Goal: Book appointment/travel/reservation

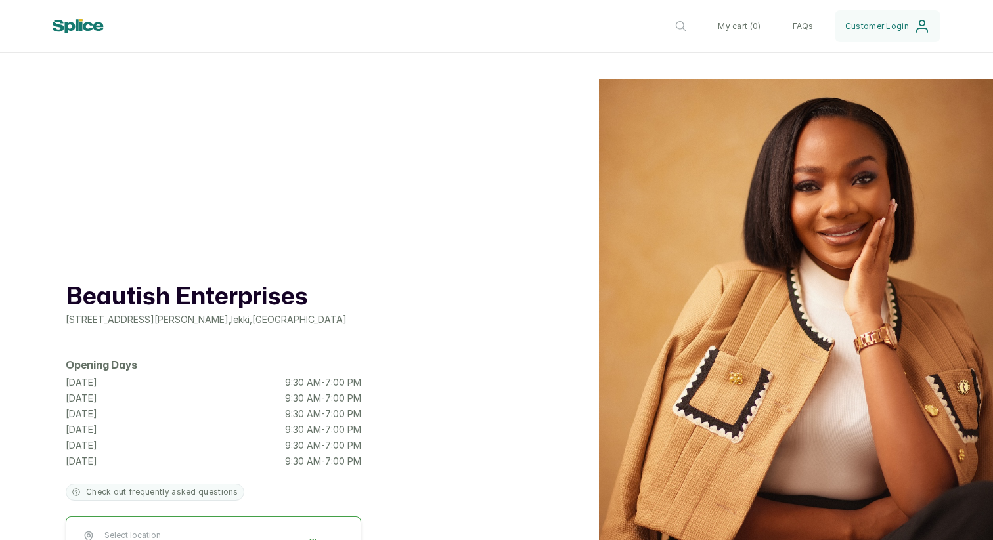
scroll to position [0, 414]
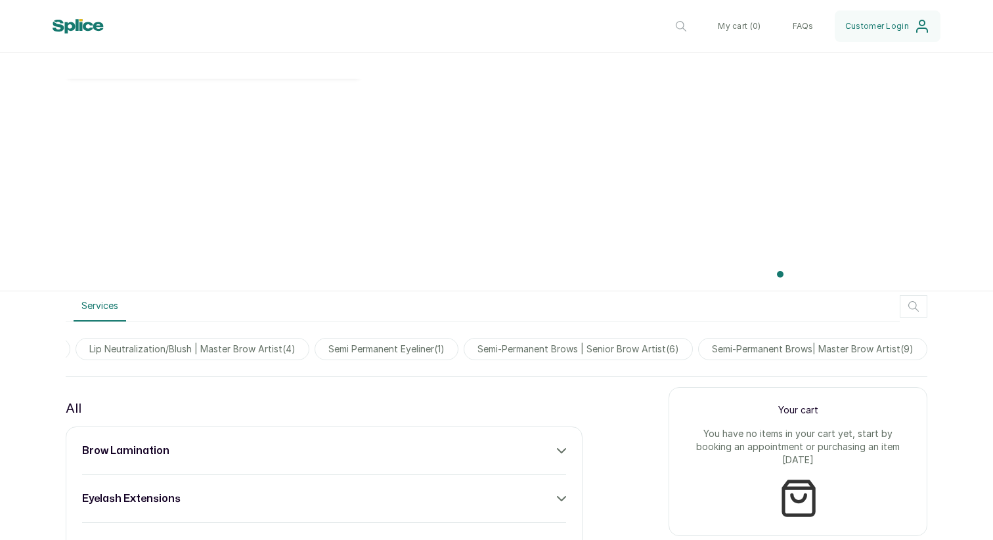
scroll to position [0, 414]
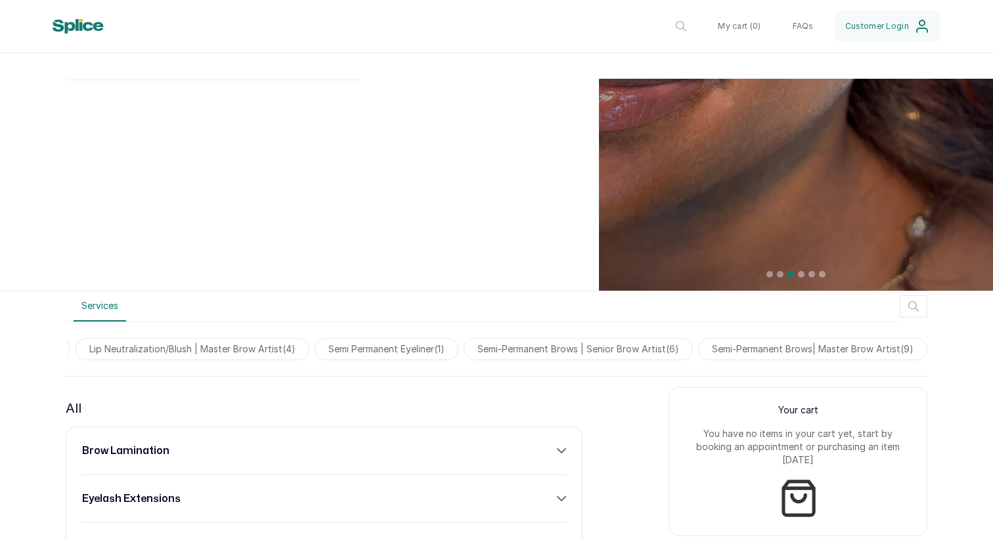
click at [732, 351] on span "semi-permanent brows| master brow artist ( 9 )" at bounding box center [812, 349] width 229 height 22
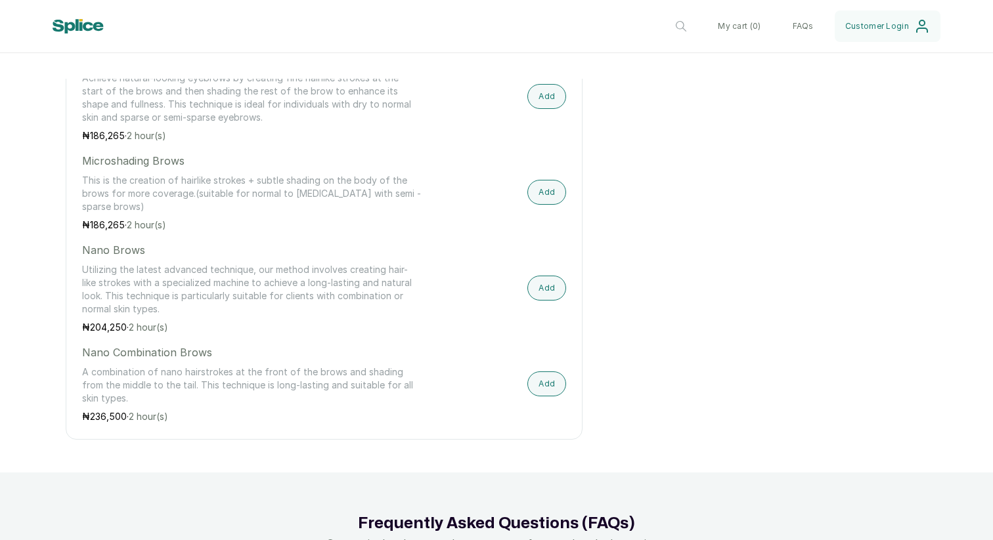
scroll to position [1213, 0]
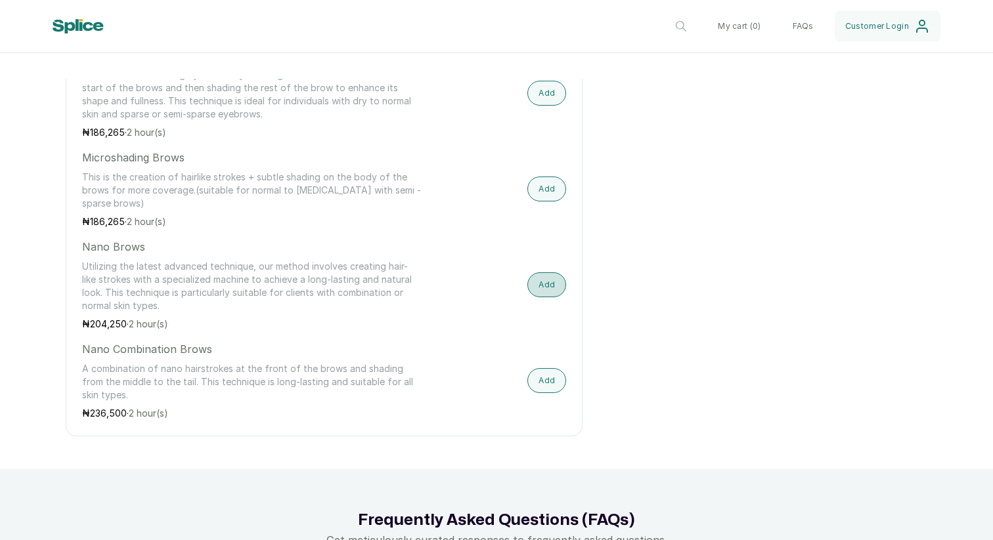
click at [557, 284] on button "Add" at bounding box center [546, 284] width 39 height 25
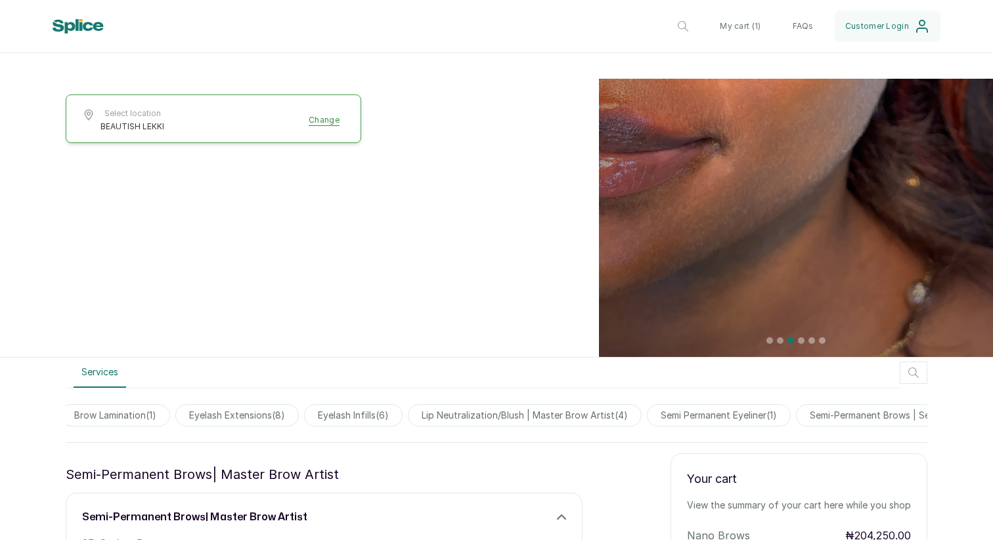
scroll to position [0, 0]
click at [335, 417] on span "eyelash extensions ( 8 )" at bounding box center [301, 415] width 123 height 22
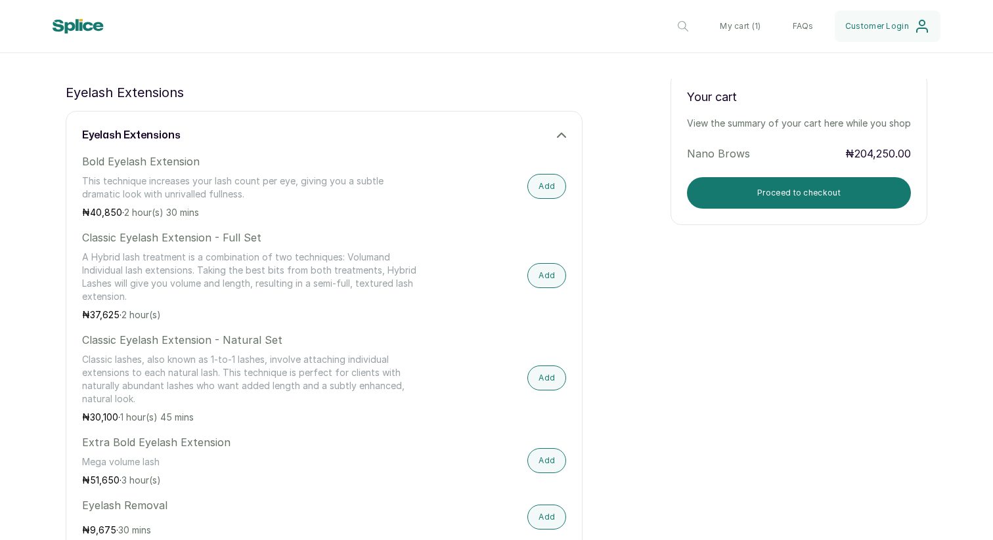
scroll to position [806, 0]
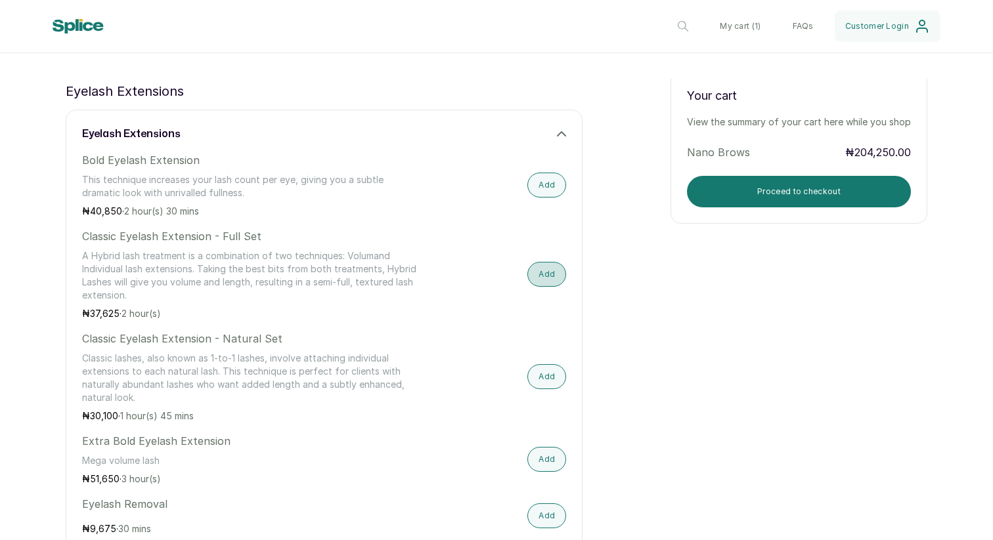
click at [546, 276] on button "Add" at bounding box center [546, 274] width 39 height 25
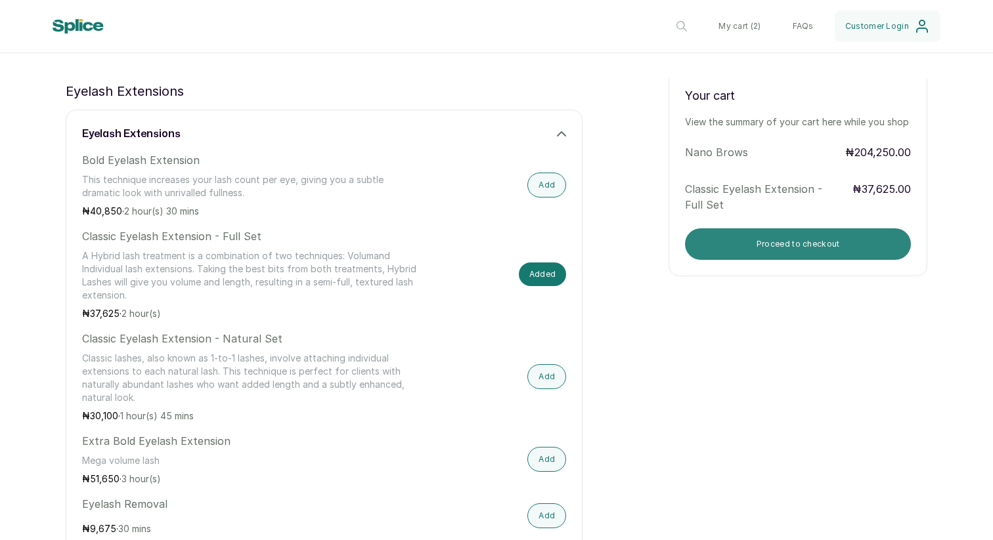
click at [757, 248] on button "Proceed to checkout" at bounding box center [798, 244] width 226 height 32
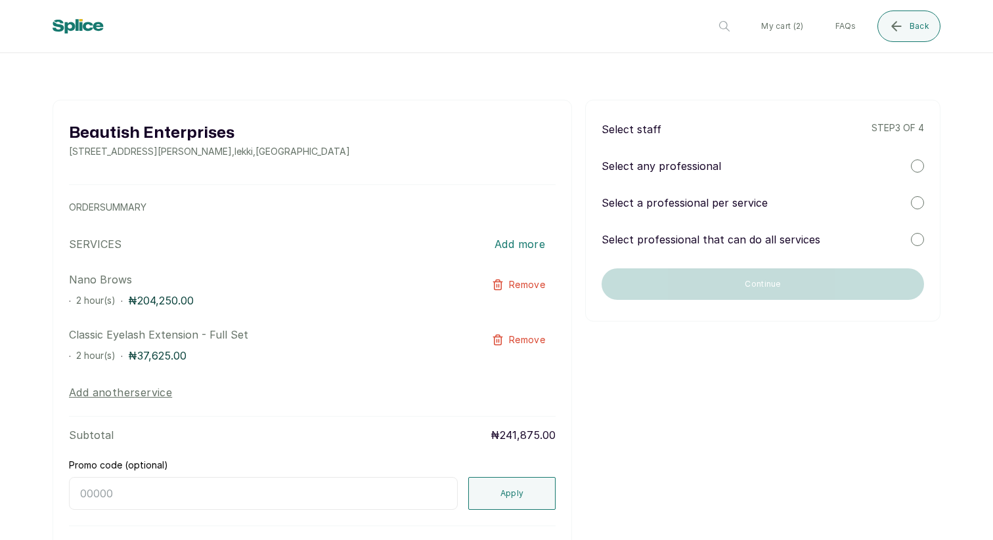
scroll to position [0, 0]
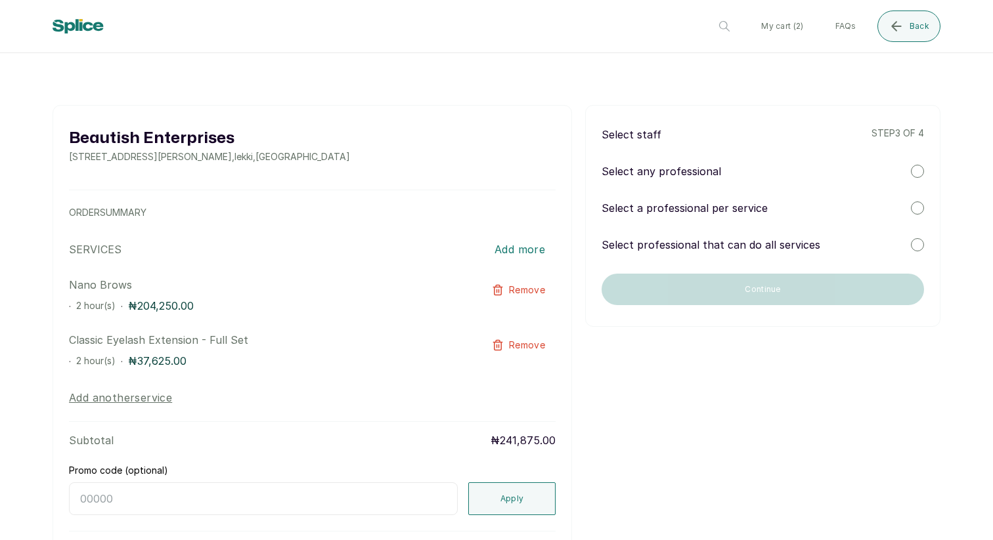
click at [777, 208] on div "Select a professional per service" at bounding box center [762, 208] width 322 height 16
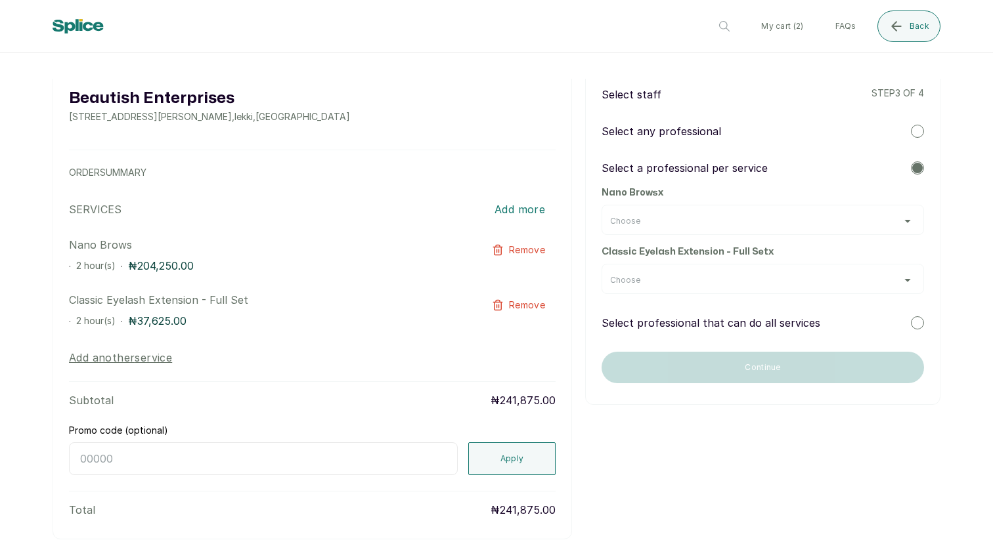
scroll to position [52, 0]
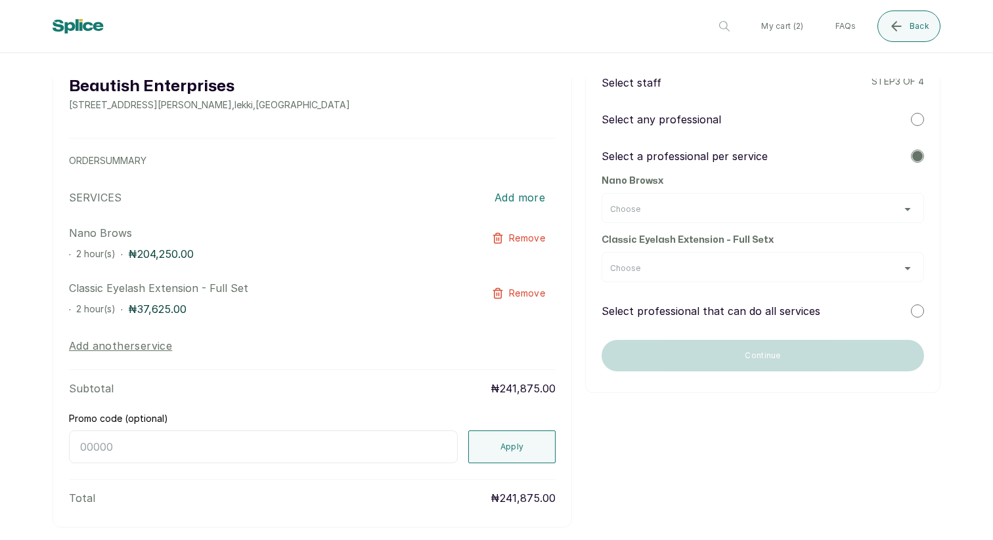
click at [771, 206] on div "Choose" at bounding box center [762, 209] width 305 height 11
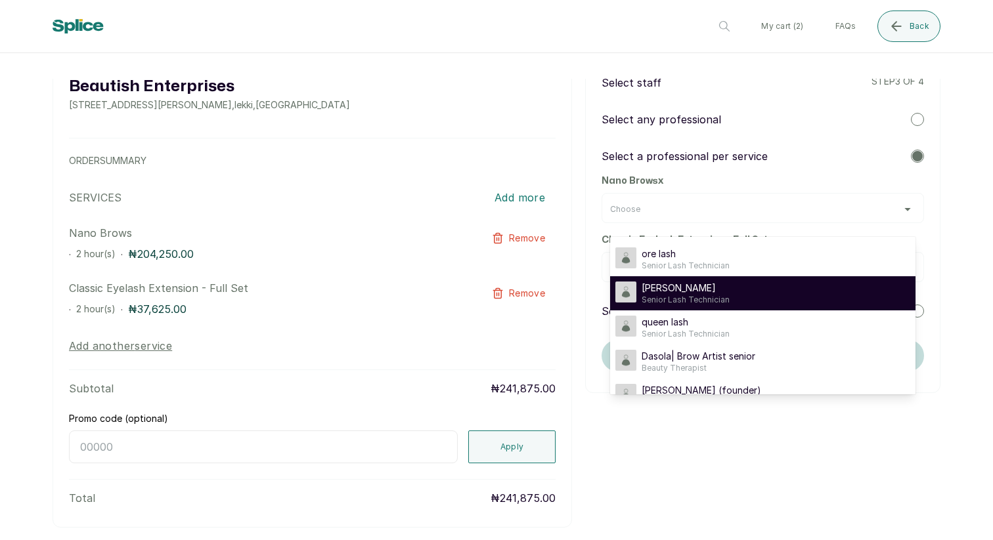
scroll to position [24, 0]
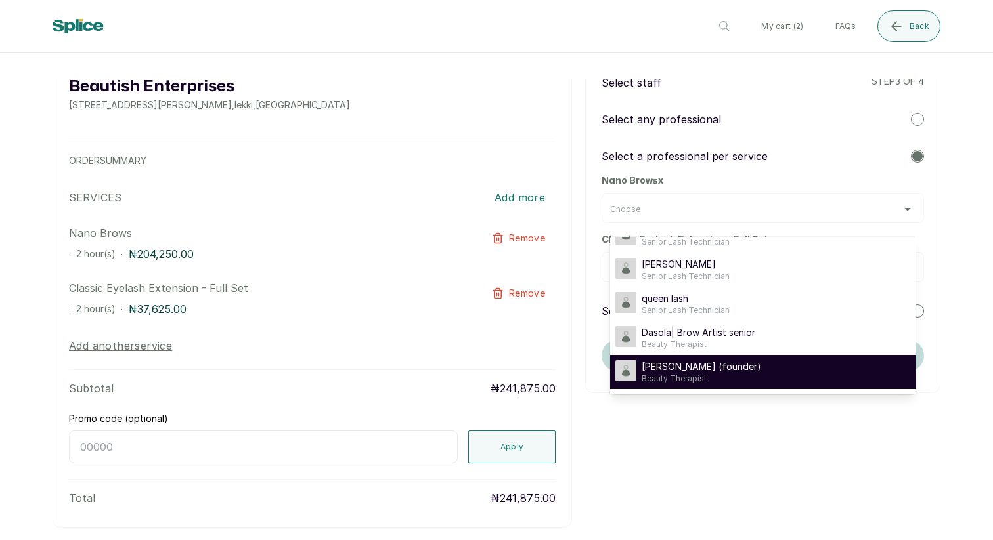
click at [719, 375] on span "Beauty Therapist" at bounding box center [700, 379] width 119 height 11
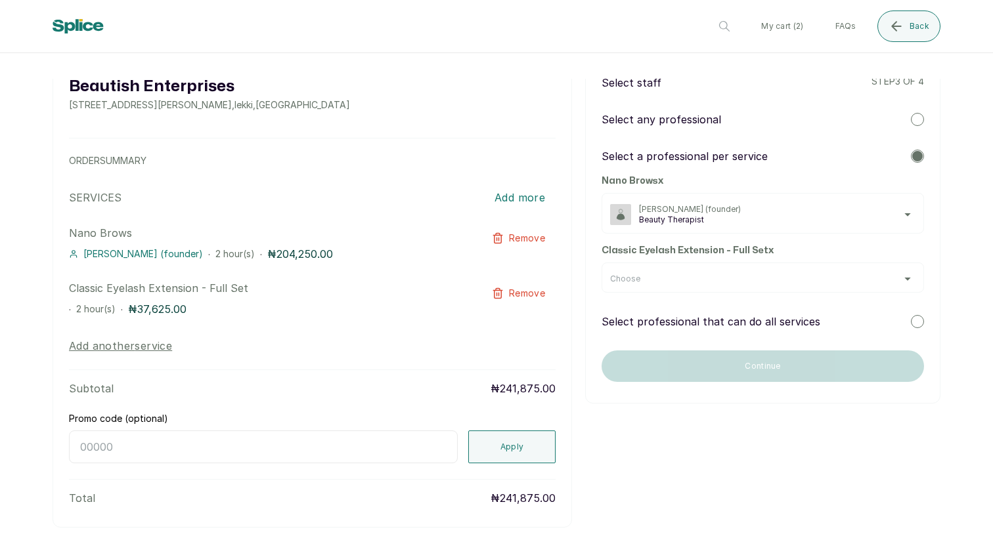
click at [735, 286] on div "Choose" at bounding box center [762, 278] width 322 height 30
click at [735, 278] on div "Choose" at bounding box center [762, 279] width 305 height 11
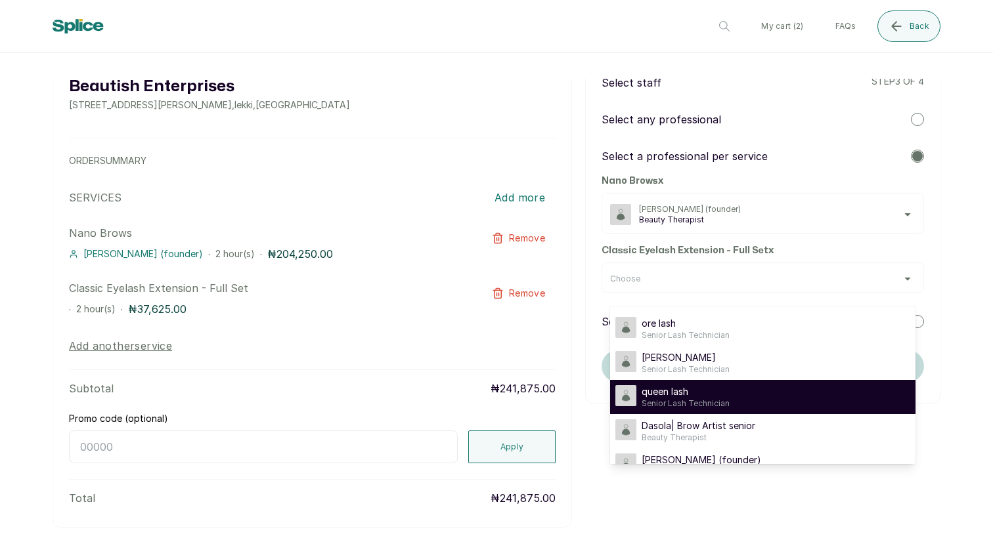
click at [721, 392] on span "queen lash" at bounding box center [685, 391] width 88 height 13
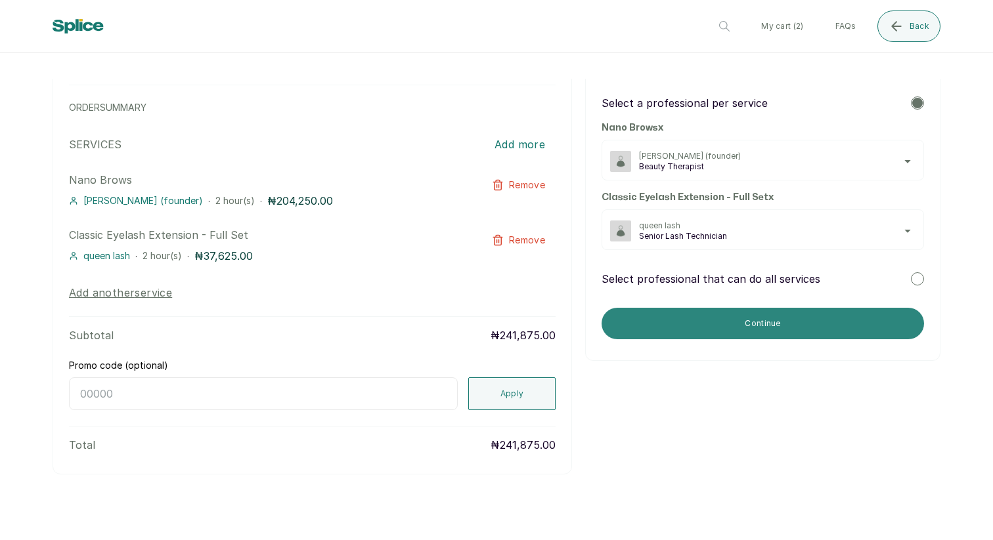
click at [722, 328] on button "Continue" at bounding box center [762, 324] width 322 height 32
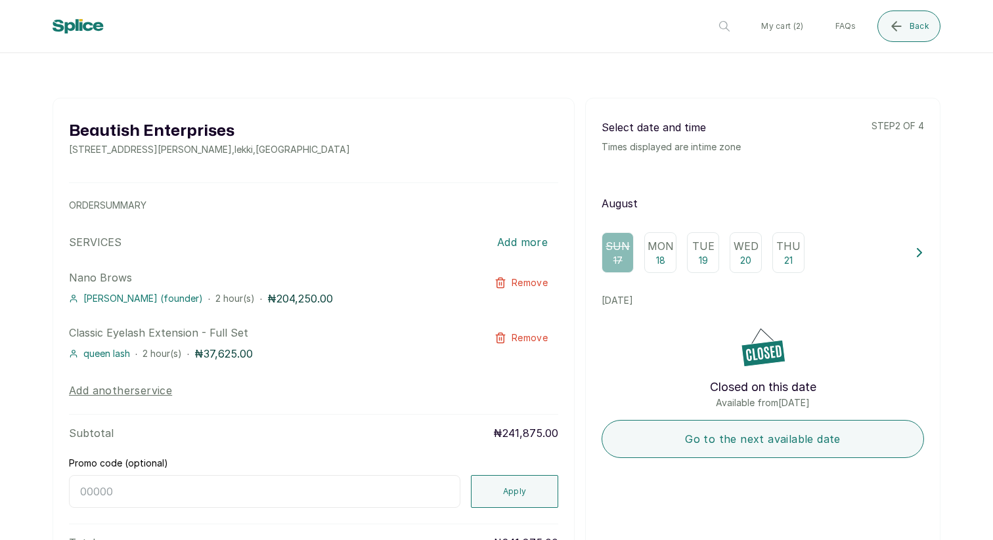
scroll to position [0, 0]
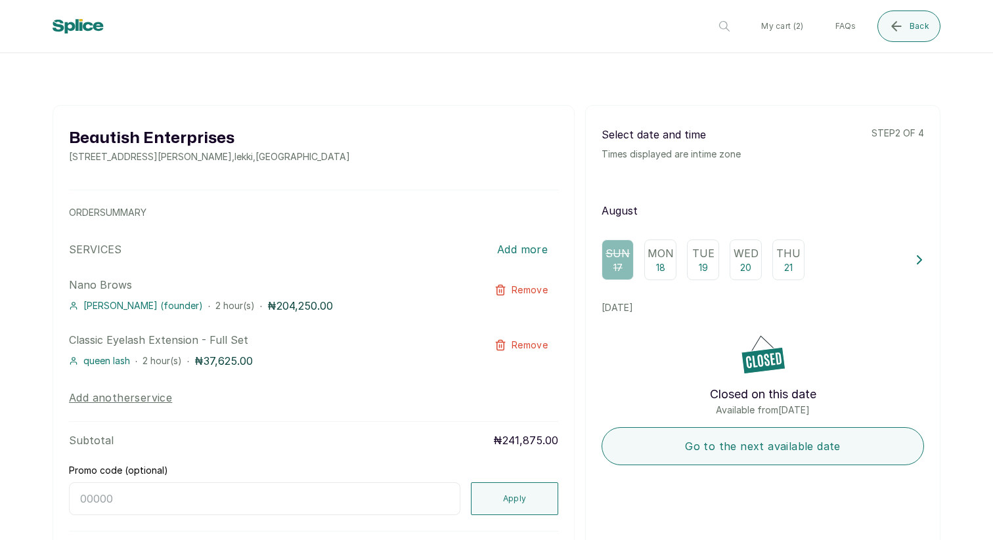
click at [917, 260] on icon at bounding box center [919, 259] width 9 height 9
click at [918, 261] on icon at bounding box center [919, 259] width 9 height 9
click at [919, 263] on icon at bounding box center [919, 259] width 9 height 9
click at [919, 264] on icon at bounding box center [919, 259] width 9 height 9
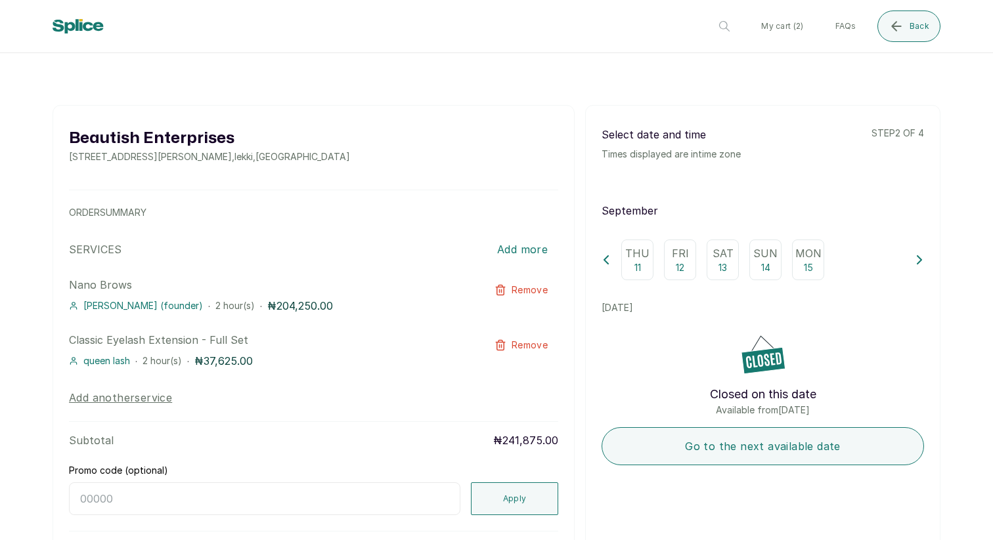
click at [716, 267] on div "Sat 13" at bounding box center [722, 260] width 32 height 41
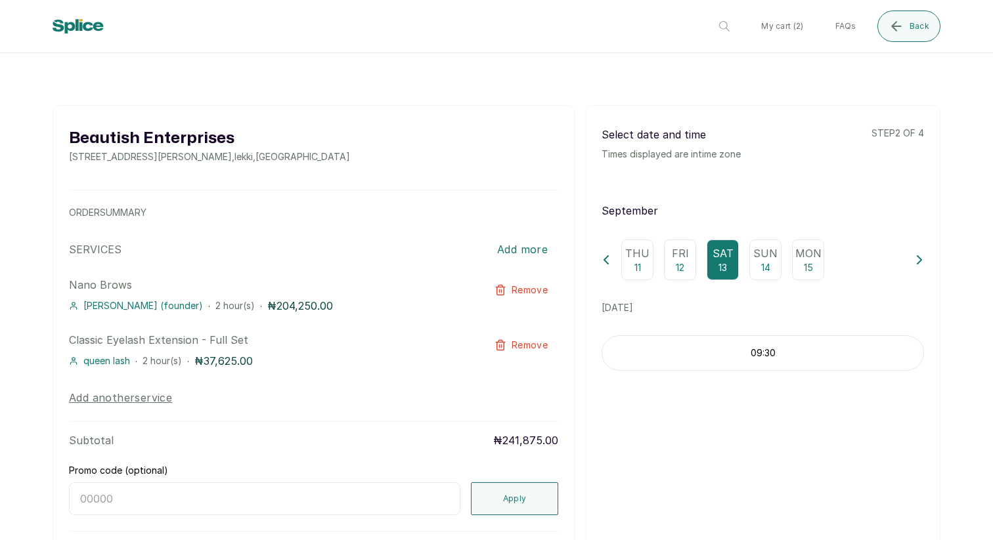
click at [685, 356] on p "09:30" at bounding box center [762, 353] width 321 height 13
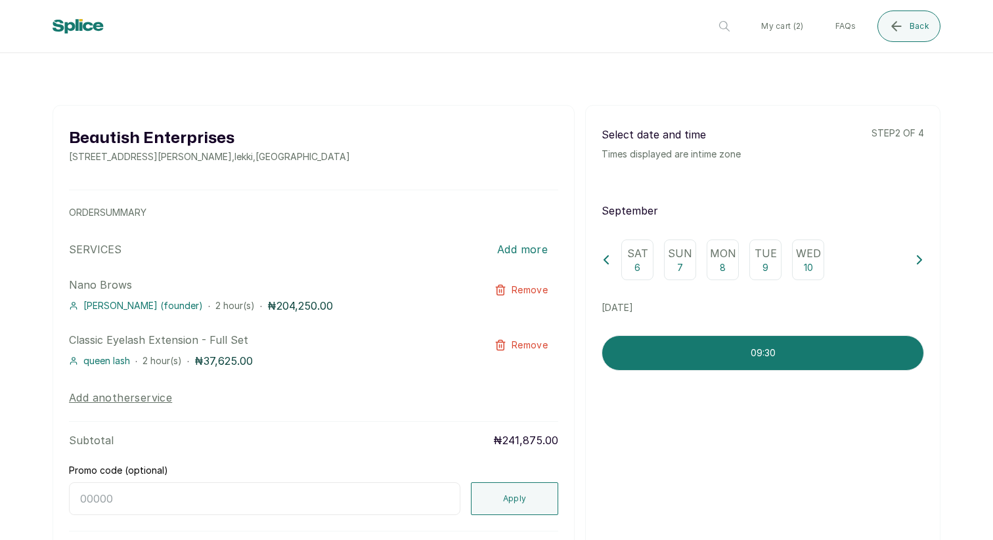
scroll to position [99, 0]
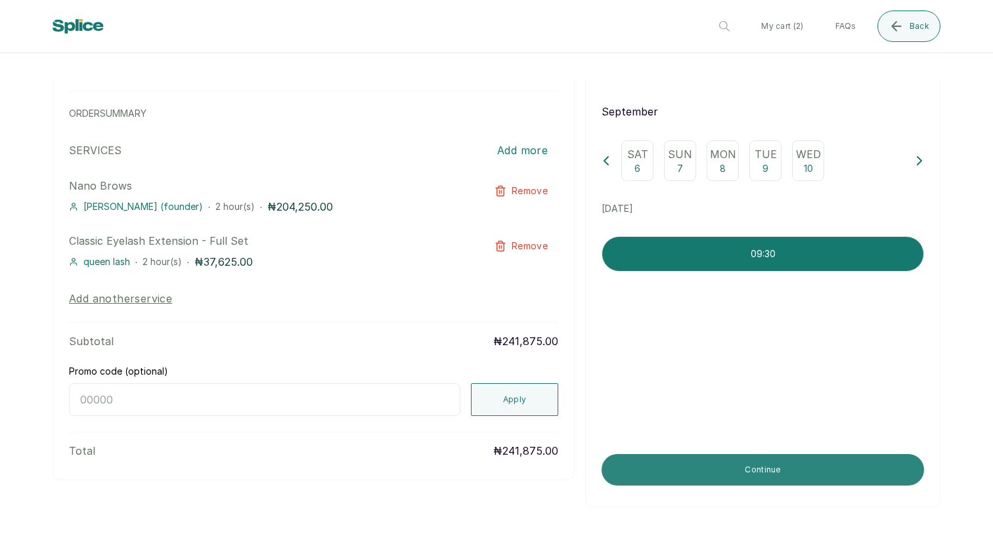
click at [697, 473] on button "Continue" at bounding box center [762, 470] width 322 height 32
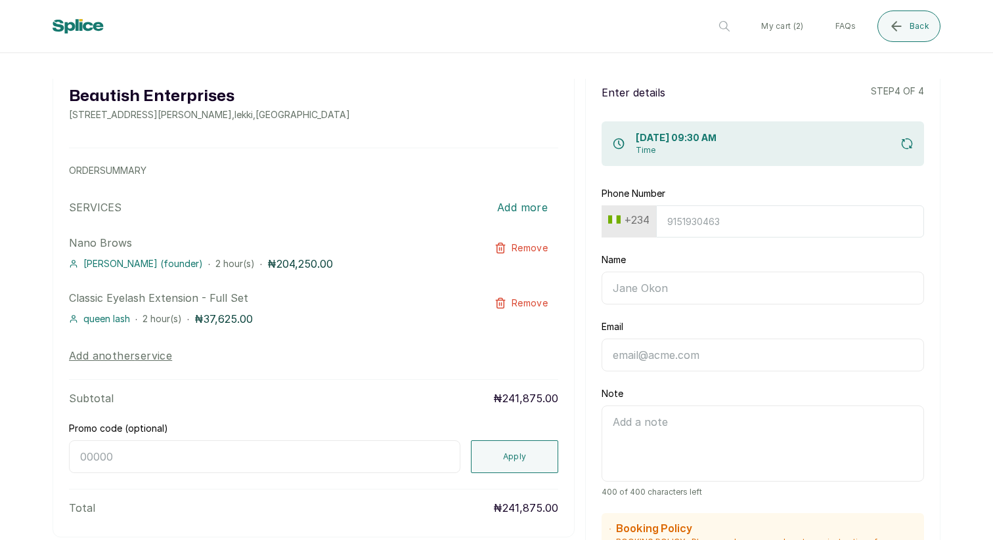
scroll to position [32, 0]
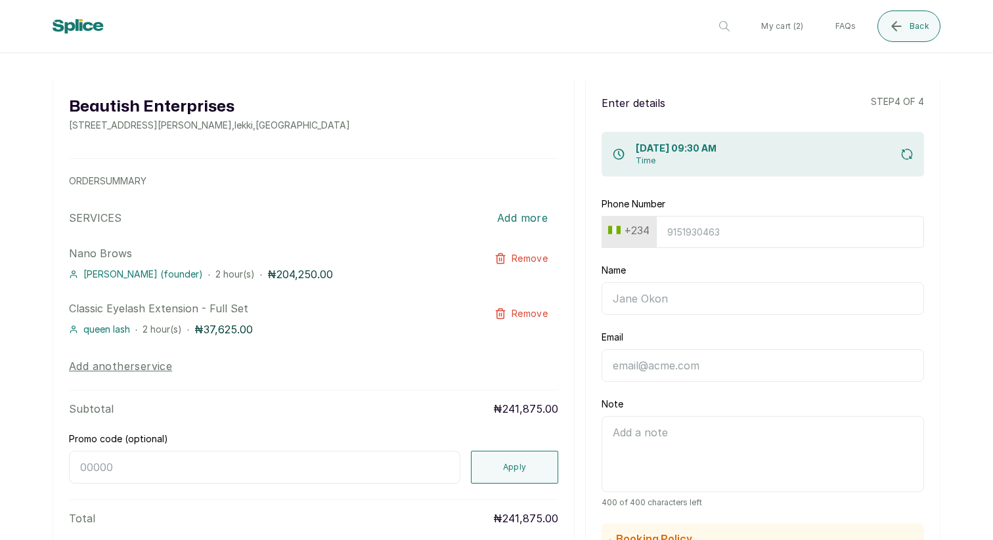
click at [709, 246] on input "Phone Number" at bounding box center [790, 232] width 268 height 32
click at [636, 234] on button "+234" at bounding box center [629, 230] width 52 height 21
type input "j"
type input "7"
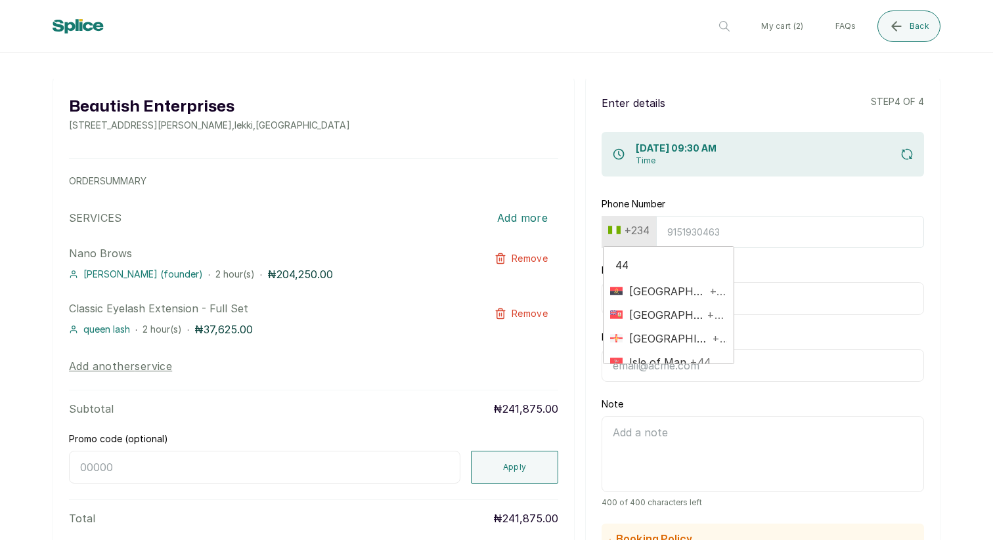
type input "4"
type input "uni"
click at [655, 334] on span "United Kingdom" at bounding box center [665, 339] width 86 height 16
click at [703, 240] on input "Phone Number" at bounding box center [787, 232] width 272 height 32
type input "7"
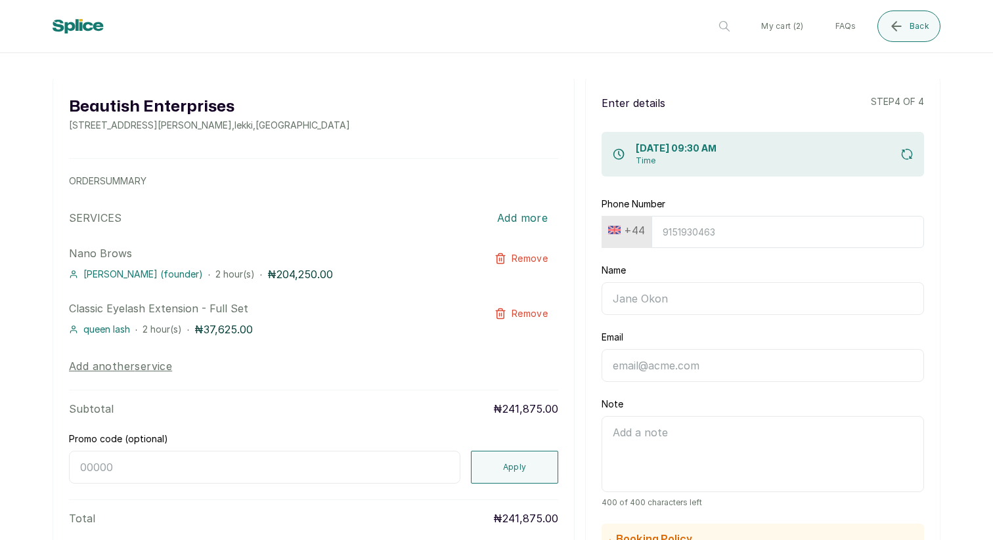
click at [735, 241] on input "Phone Number" at bounding box center [787, 232] width 272 height 32
type input "7898622231"
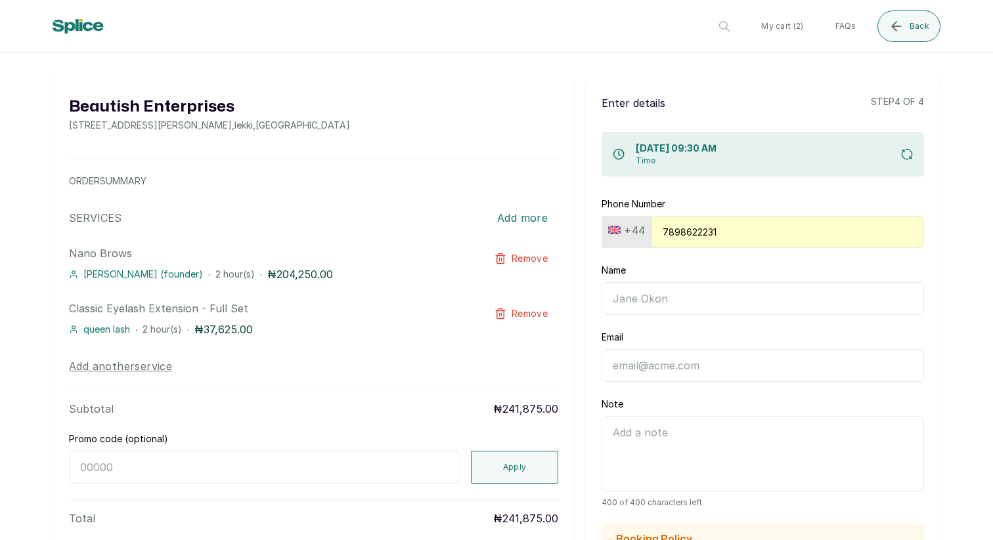
type input "Layole Oladimeji"
type input "prm4lo@yahoo.com"
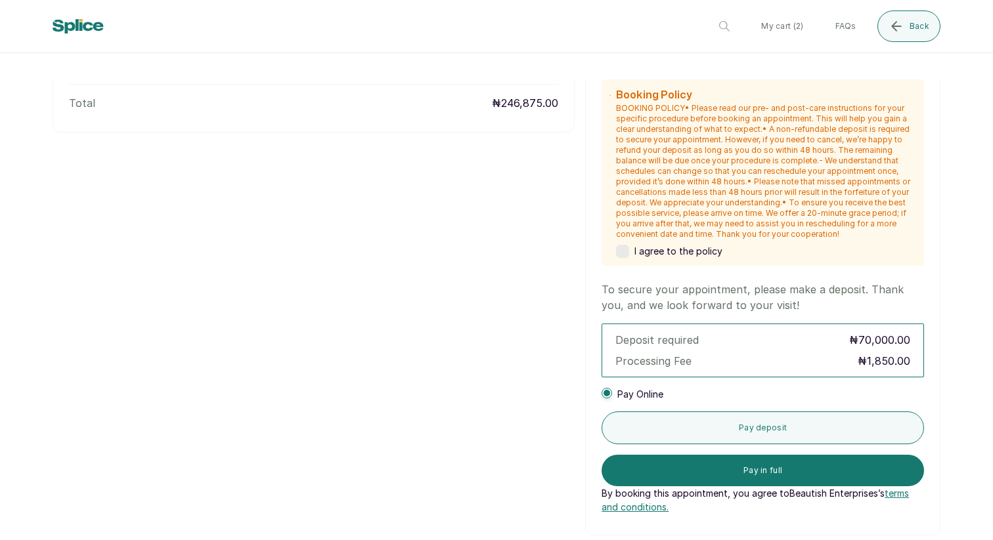
scroll to position [486, 0]
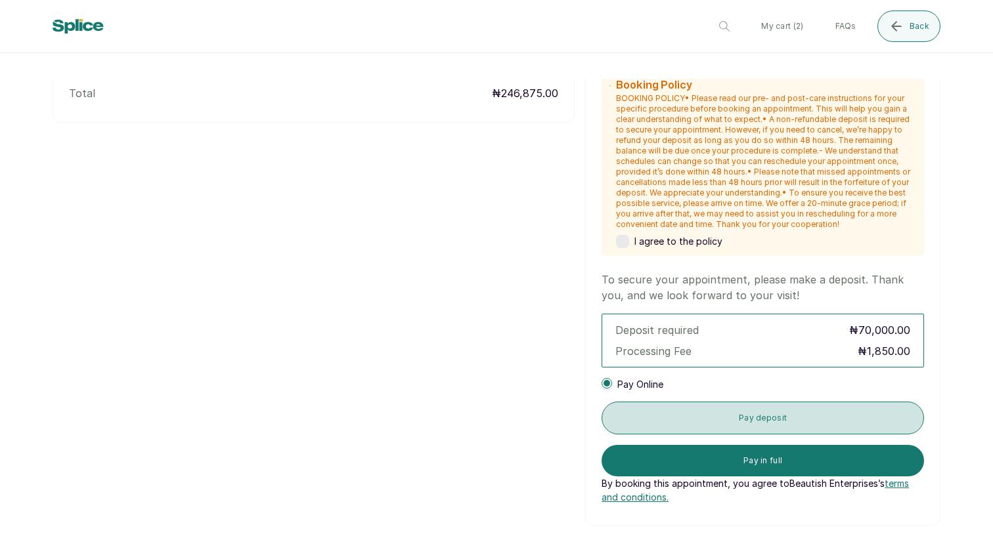
click at [668, 405] on button "Pay deposit" at bounding box center [762, 418] width 322 height 33
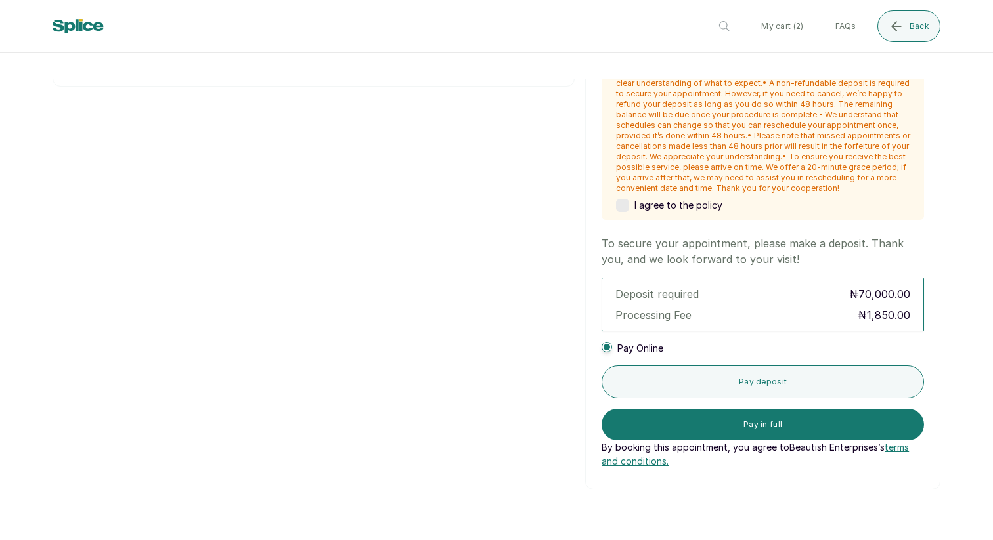
scroll to position [561, 0]
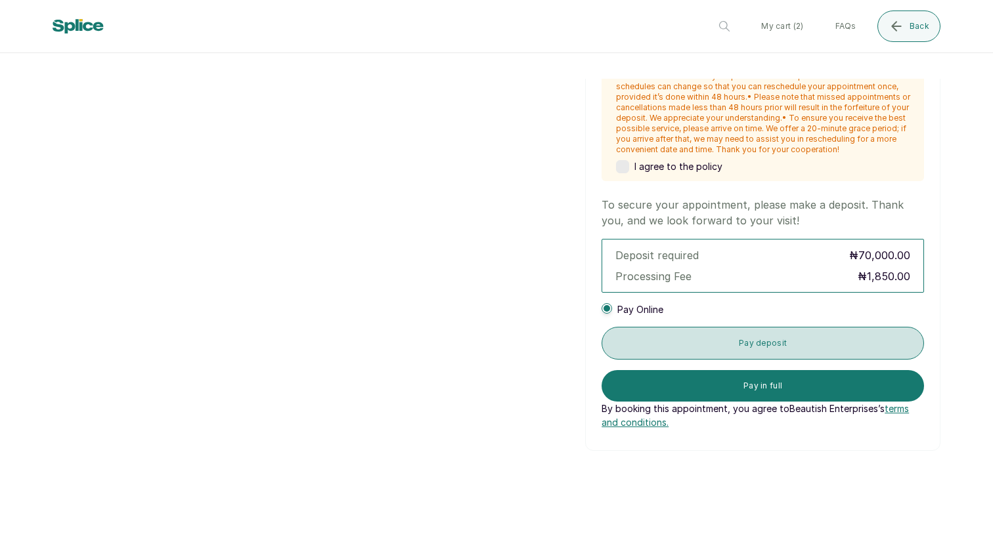
click at [714, 341] on button "Pay deposit" at bounding box center [762, 343] width 322 height 33
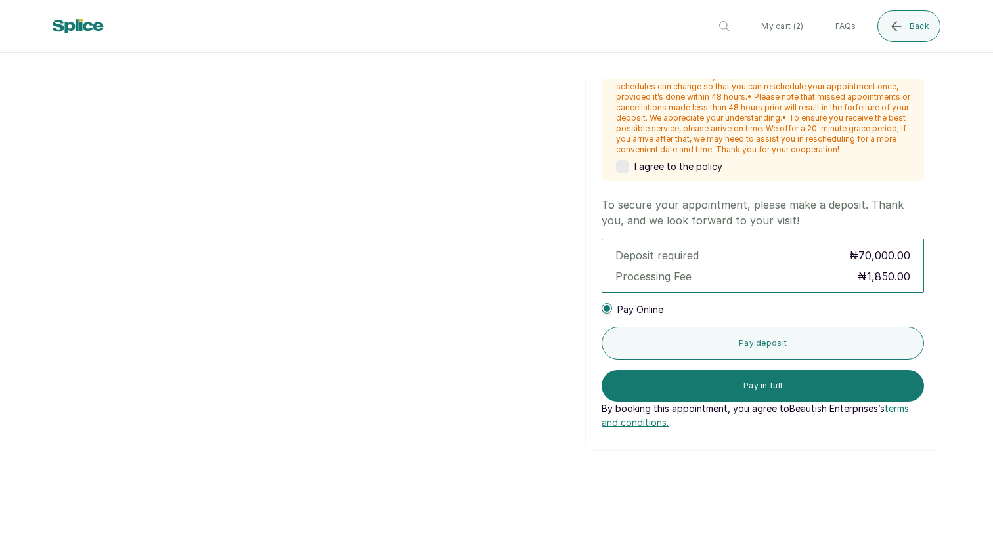
click at [624, 169] on label at bounding box center [622, 166] width 13 height 13
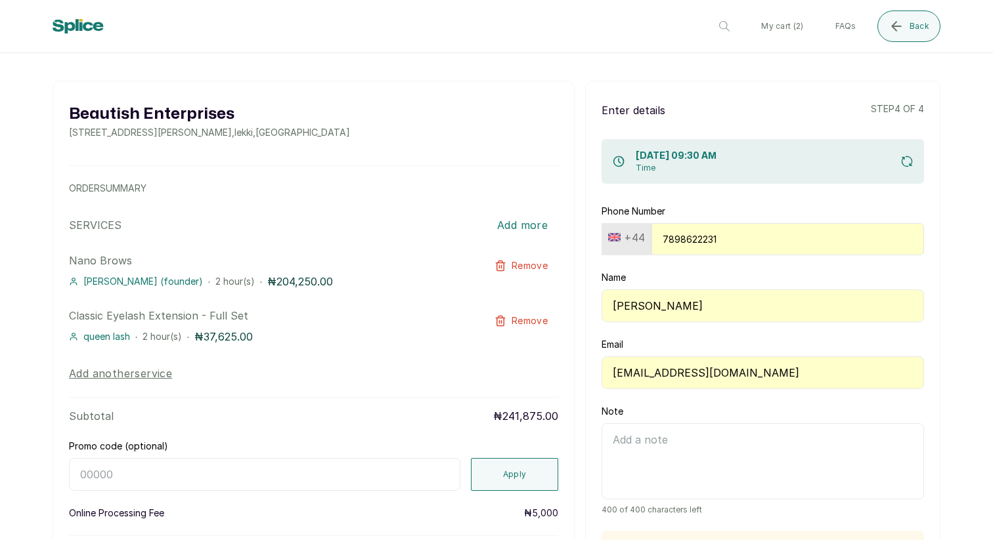
scroll to position [25, 0]
click at [662, 239] on input "7898622231" at bounding box center [787, 239] width 272 height 32
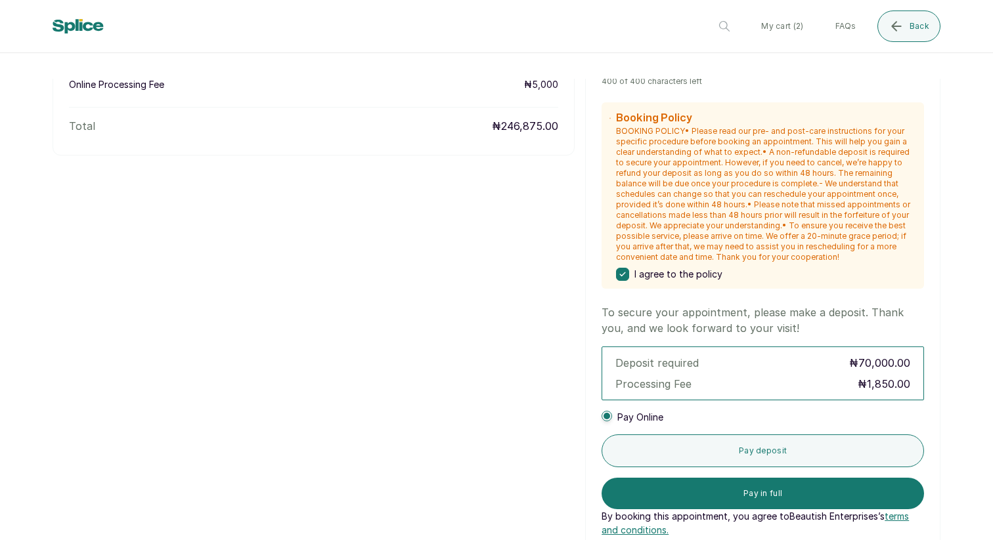
scroll to position [583, 0]
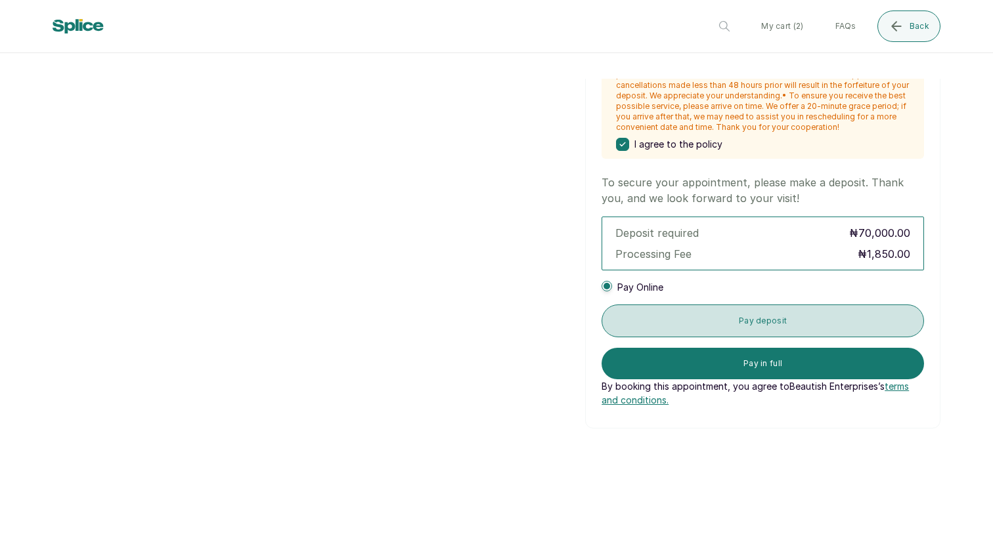
click at [693, 314] on button "Pay deposit" at bounding box center [762, 321] width 322 height 33
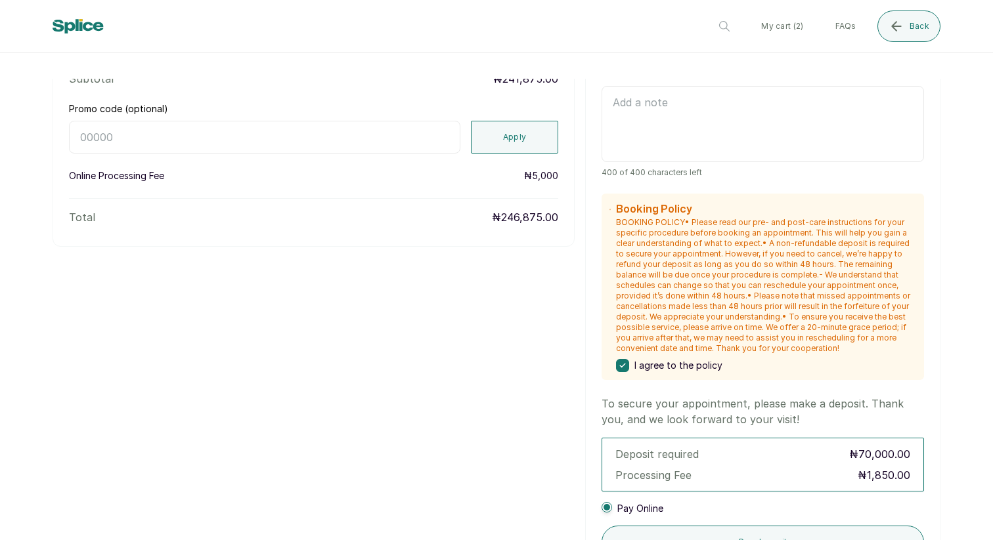
scroll to position [383, 0]
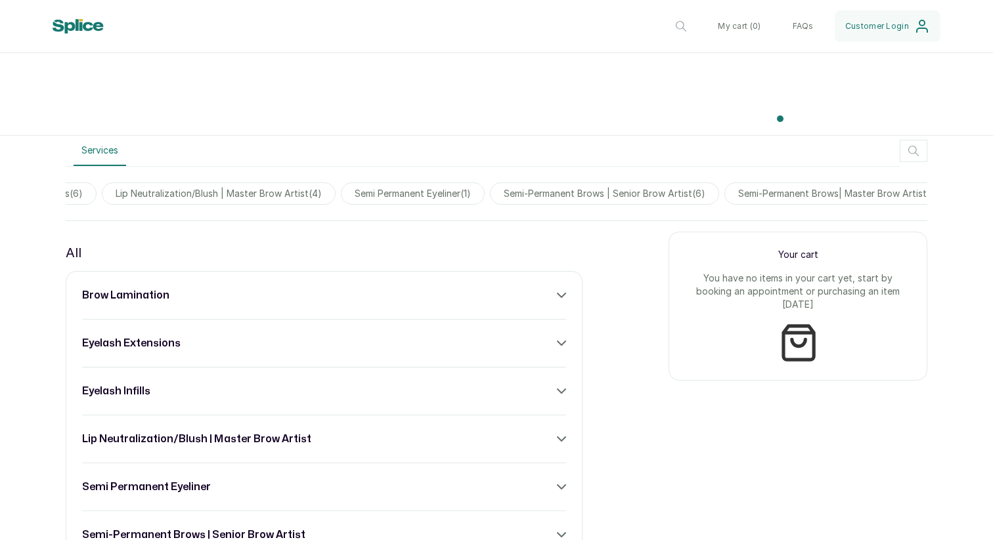
scroll to position [0, 414]
click at [760, 190] on span "semi-permanent brows| master brow artist ( 9 )" at bounding box center [812, 194] width 229 height 22
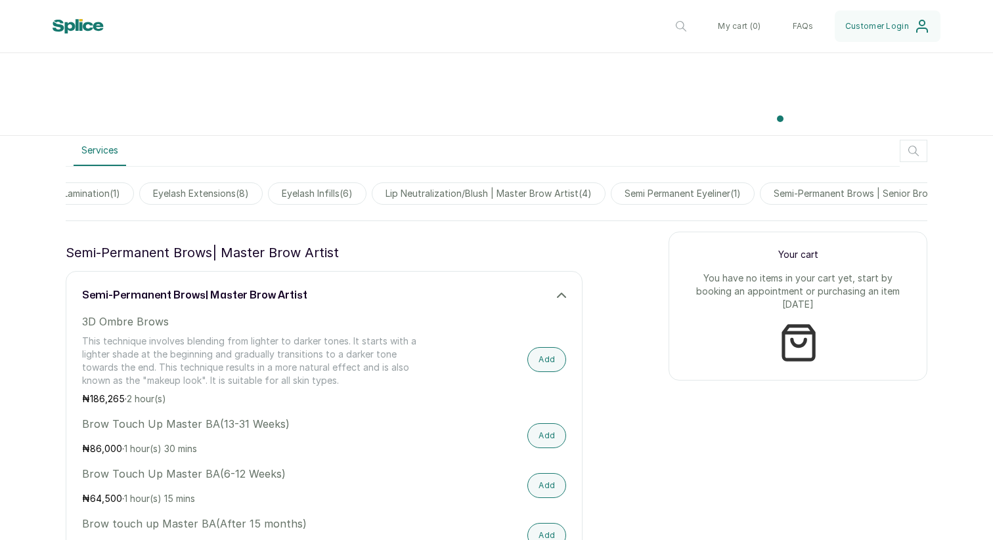
scroll to position [0, 0]
click at [328, 194] on span "eyelash extensions ( 8 )" at bounding box center [301, 194] width 123 height 22
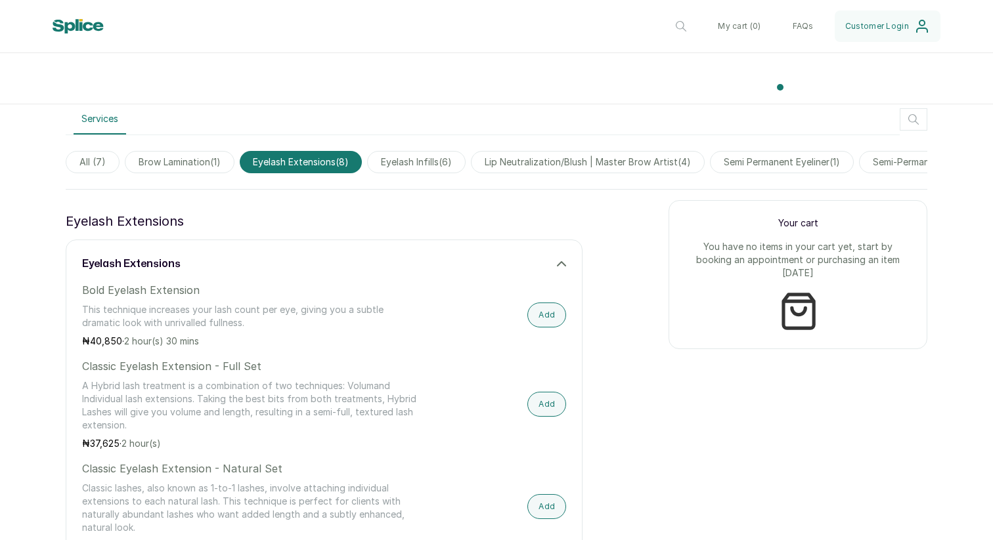
scroll to position [719, 0]
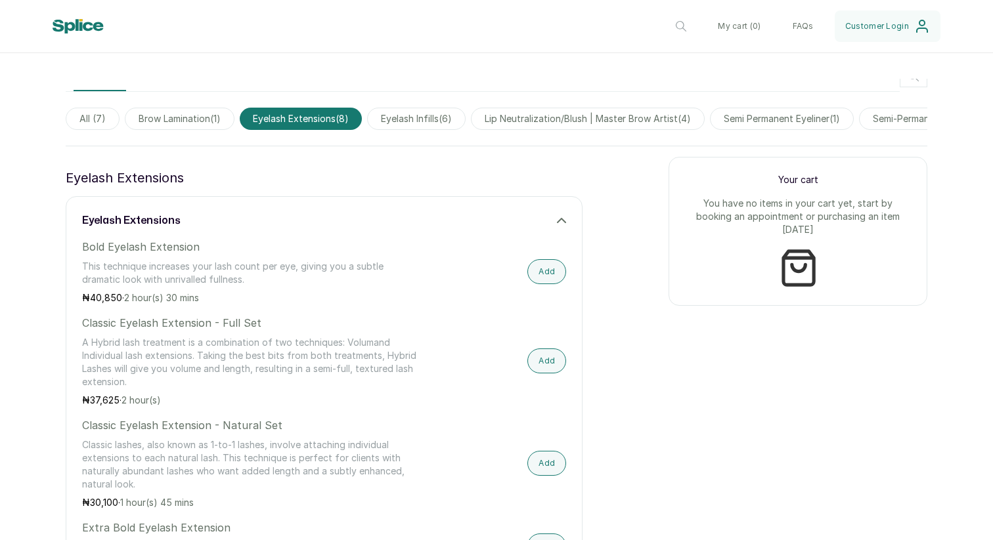
click at [247, 323] on p "Classic Eyelash Extension - Full Set" at bounding box center [251, 323] width 339 height 16
copy p "Classic Eyelash Extension - Full Set"
